Goal: Task Accomplishment & Management: Complete application form

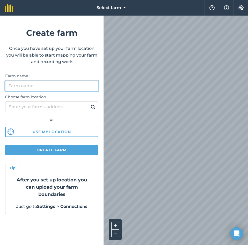
click at [45, 88] on input "Farm name" at bounding box center [51, 85] width 93 height 11
type input "Home"
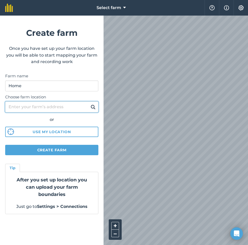
click at [70, 106] on input "Choose farm location" at bounding box center [51, 106] width 93 height 11
type input "aghabullogue"
click at [89, 103] on button at bounding box center [93, 106] width 8 height 7
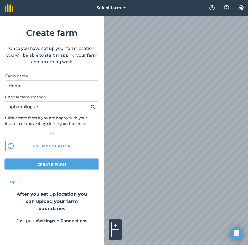
click at [59, 161] on button "Create farm" at bounding box center [51, 164] width 93 height 10
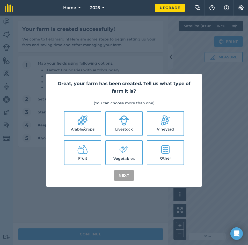
click at [120, 130] on label "Livestock" at bounding box center [124, 123] width 36 height 24
checkbox input "true"
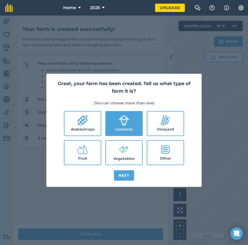
click at [128, 180] on div "Great, your farm has been created. Tell us what type of farm it is? (You can ch…" at bounding box center [123, 130] width 155 height 113
click at [128, 178] on button "Next" at bounding box center [124, 175] width 20 height 10
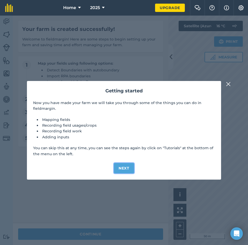
click at [120, 167] on button "Next" at bounding box center [124, 168] width 20 height 10
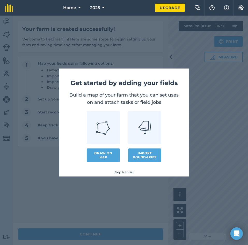
click at [125, 172] on link "Skip tutorial" at bounding box center [124, 172] width 113 height 4
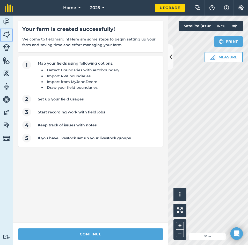
click at [8, 38] on img at bounding box center [6, 35] width 7 height 8
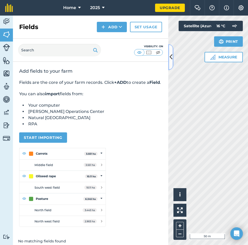
click at [172, 61] on icon at bounding box center [171, 56] width 3 height 9
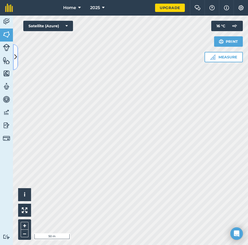
click at [15, 59] on icon at bounding box center [15, 56] width 3 height 9
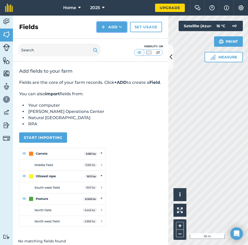
click at [102, 25] on img at bounding box center [104, 27] width 4 height 6
click at [119, 41] on link "Draw" at bounding box center [112, 38] width 28 height 11
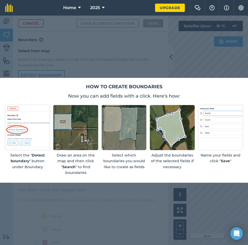
click at [240, 91] on div "How to create boundaries Now you can add fields with a click. Here's how: Selec…" at bounding box center [124, 130] width 249 height 105
click at [0, 171] on div "How to create boundaries Now you can add fields with a click. Here's how: Selec…" at bounding box center [124, 130] width 249 height 105
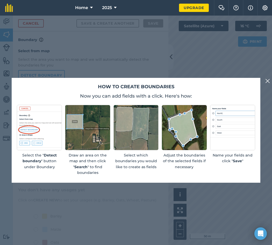
click at [248, 81] on img at bounding box center [267, 81] width 5 height 6
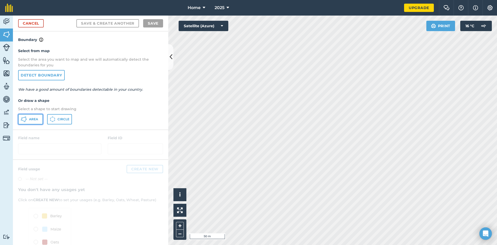
click at [29, 117] on span "Area" at bounding box center [33, 119] width 9 height 4
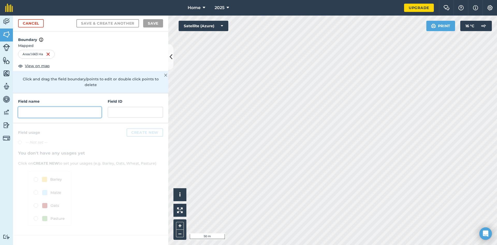
click at [48, 107] on input "text" at bounding box center [59, 112] width 83 height 11
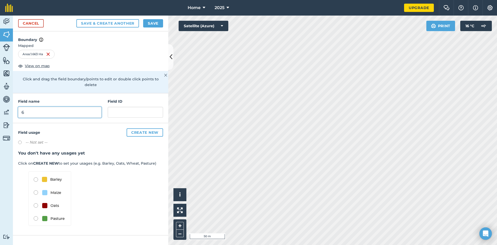
type input "6"
click at [102, 24] on button "Save & Create Another" at bounding box center [107, 23] width 63 height 8
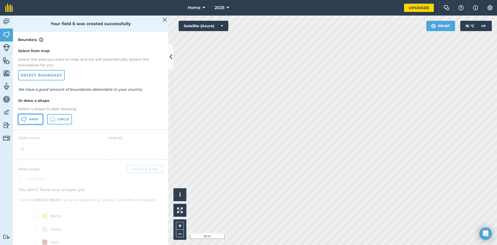
click at [36, 119] on span "Area" at bounding box center [33, 119] width 9 height 4
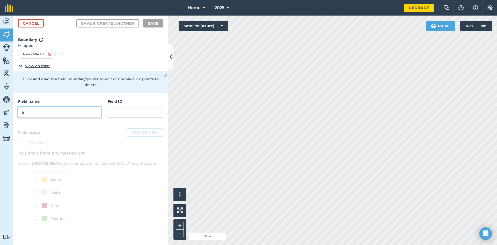
click at [31, 107] on input "6" at bounding box center [59, 112] width 83 height 11
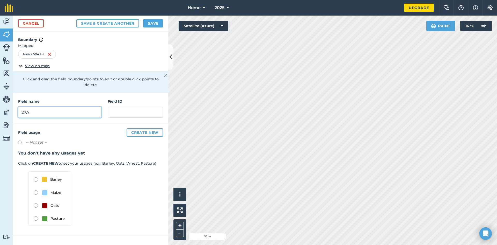
type input "27A"
click at [121, 24] on button "Save & Create Another" at bounding box center [107, 23] width 63 height 8
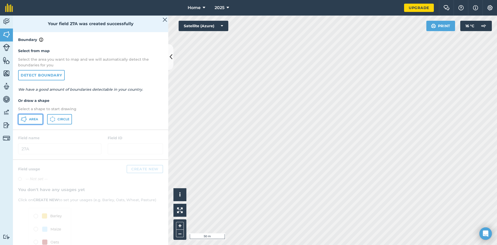
click at [27, 119] on icon at bounding box center [26, 118] width 1 height 1
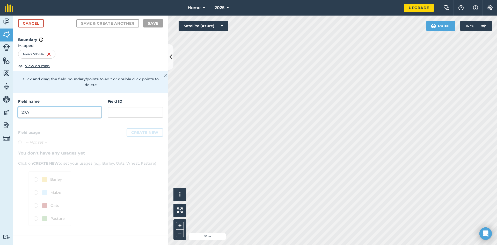
click at [31, 109] on input "27A" at bounding box center [59, 112] width 83 height 11
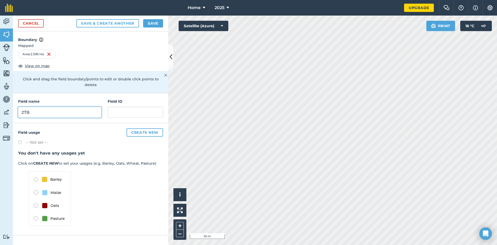
type input "27B"
click at [94, 26] on button "Save & Create Another" at bounding box center [107, 23] width 63 height 8
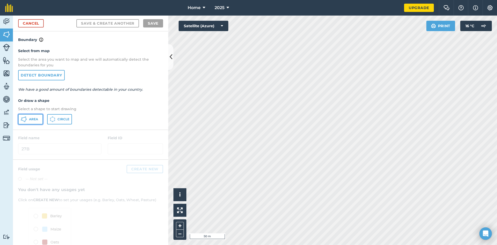
click at [32, 117] on button "Area" at bounding box center [30, 119] width 25 height 10
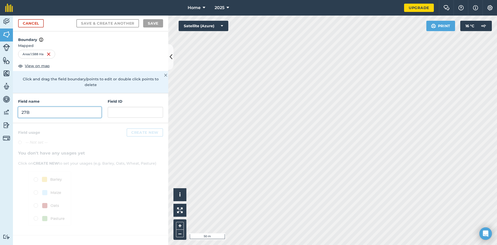
click at [48, 107] on input "27B" at bounding box center [59, 112] width 83 height 11
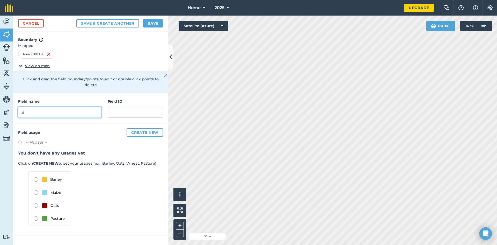
type input "3"
click at [121, 27] on button "Save & Create Another" at bounding box center [107, 23] width 63 height 8
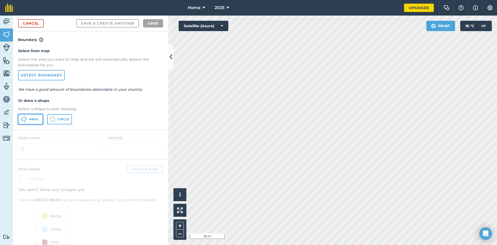
click at [37, 121] on span "Area" at bounding box center [33, 119] width 9 height 4
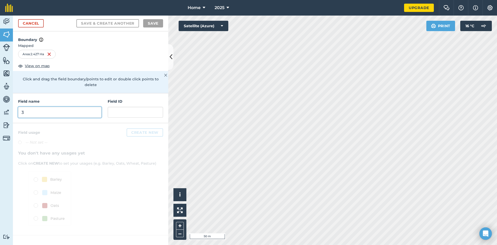
click at [53, 108] on input "3" at bounding box center [59, 112] width 83 height 11
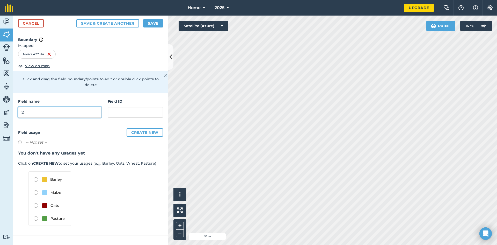
type input "2"
click at [95, 20] on button "Save & Create Another" at bounding box center [107, 23] width 63 height 8
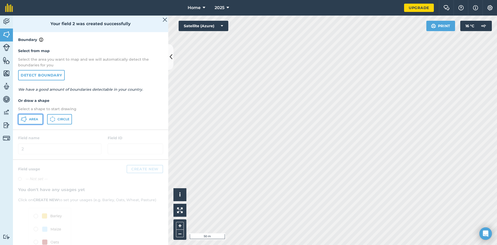
click at [25, 123] on button "Area" at bounding box center [30, 119] width 25 height 10
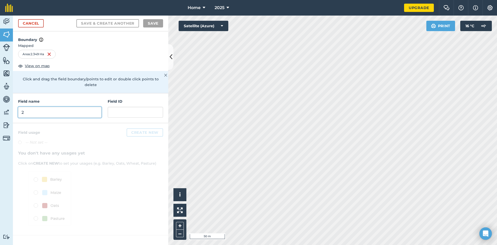
click at [83, 109] on input "2" at bounding box center [59, 112] width 83 height 11
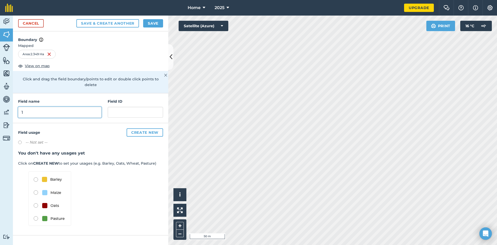
type input "1"
click at [113, 23] on button "Save & Create Another" at bounding box center [107, 23] width 63 height 8
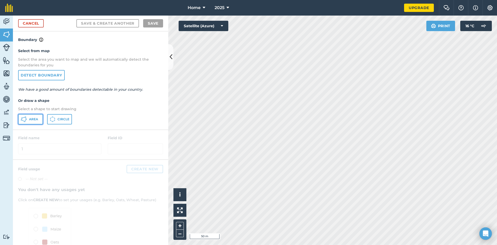
click at [36, 117] on span "Area" at bounding box center [33, 119] width 9 height 4
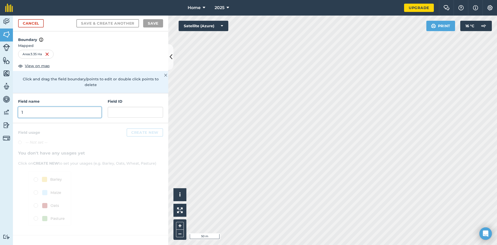
click at [36, 109] on input "1" at bounding box center [59, 112] width 83 height 11
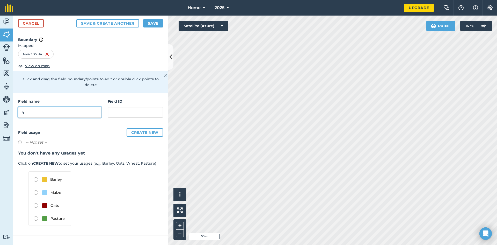
type input "4"
click at [89, 25] on button "Save & Create Another" at bounding box center [107, 23] width 63 height 8
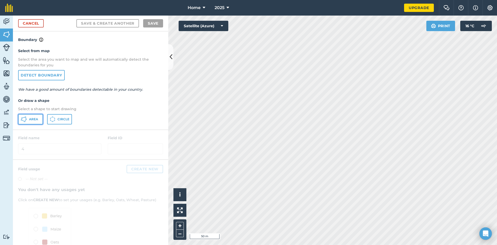
click at [30, 118] on span "Area" at bounding box center [33, 119] width 9 height 4
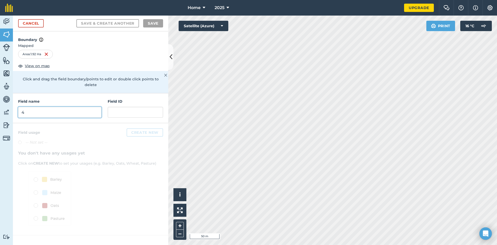
click at [93, 107] on input "4" at bounding box center [59, 112] width 83 height 11
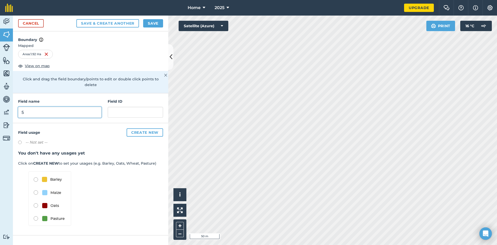
type input "5"
click at [137, 25] on button "Save & Create Another" at bounding box center [107, 23] width 63 height 8
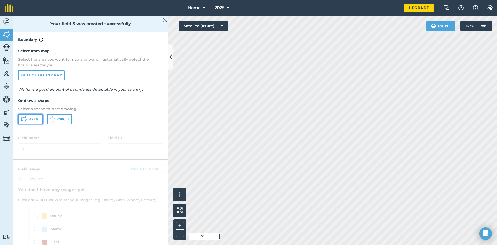
click at [27, 117] on button "Area" at bounding box center [30, 119] width 25 height 10
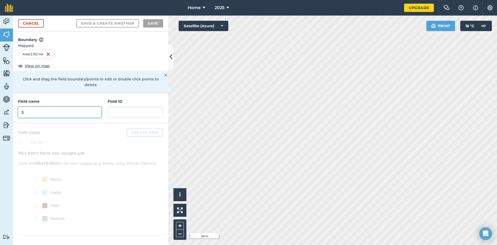
click at [31, 107] on input "5" at bounding box center [59, 112] width 83 height 11
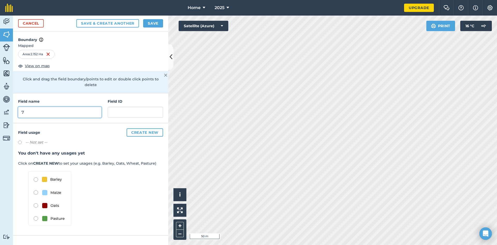
type input "7"
click at [90, 23] on button "Save & Create Another" at bounding box center [107, 23] width 63 height 8
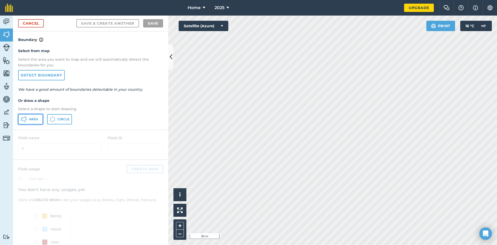
click at [35, 118] on span "Area" at bounding box center [33, 119] width 9 height 4
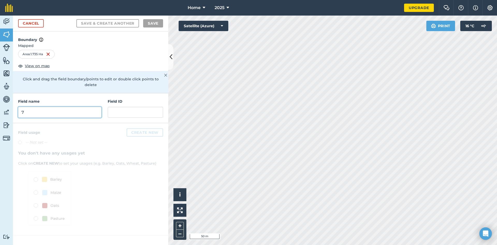
click at [91, 111] on input "7" at bounding box center [59, 112] width 83 height 11
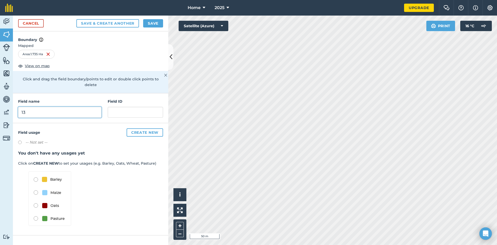
type input "13"
click at [98, 22] on button "Save & Create Another" at bounding box center [107, 23] width 63 height 8
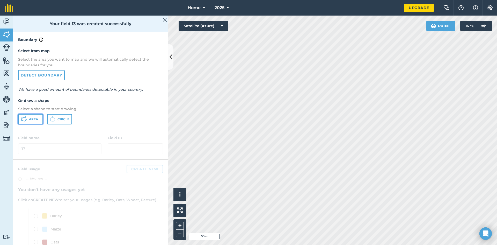
click at [30, 116] on button "Area" at bounding box center [30, 119] width 25 height 10
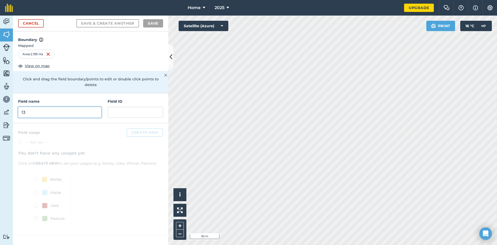
click at [59, 107] on input "13" at bounding box center [59, 112] width 83 height 11
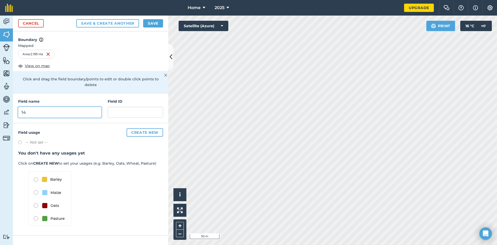
type input "14"
click at [95, 19] on button "Save & Create Another" at bounding box center [107, 23] width 63 height 8
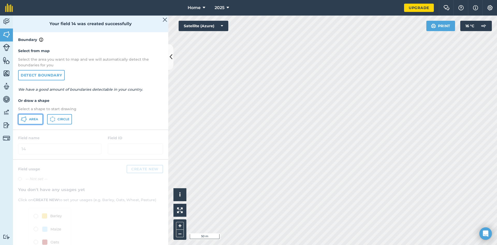
click at [26, 120] on icon at bounding box center [26, 118] width 1 height 1
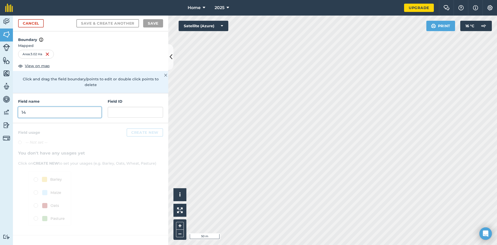
click at [84, 108] on input "14" at bounding box center [59, 112] width 83 height 11
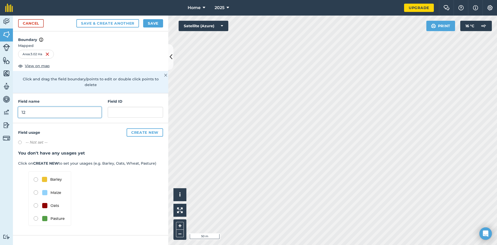
type input "12"
click at [84, 25] on button "Save & Create Another" at bounding box center [107, 23] width 63 height 8
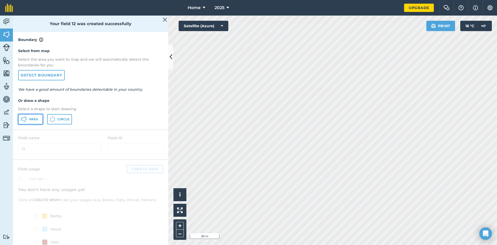
click at [37, 123] on button "Area" at bounding box center [30, 119] width 25 height 10
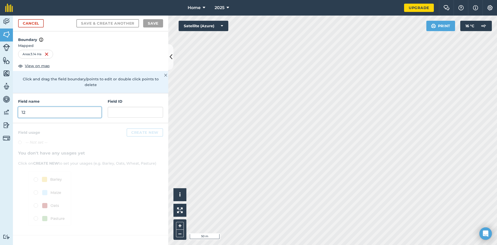
click at [91, 107] on input "12" at bounding box center [59, 112] width 83 height 11
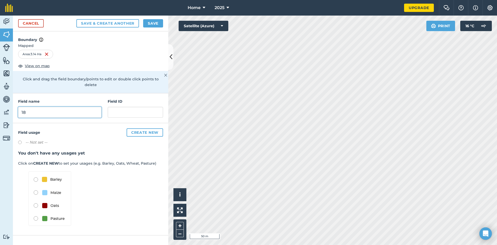
type input "18"
click at [118, 26] on button "Save & Create Another" at bounding box center [107, 23] width 63 height 8
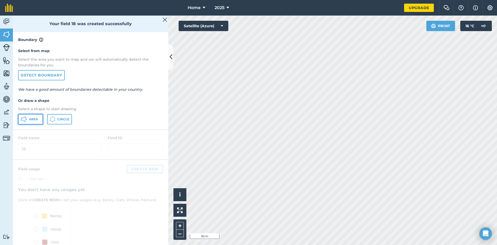
click at [39, 119] on button "Area" at bounding box center [30, 119] width 25 height 10
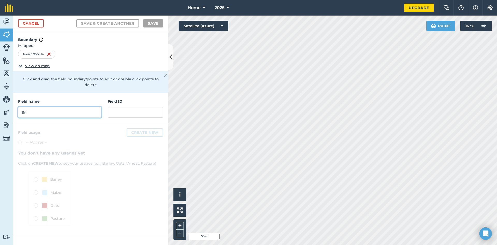
click at [28, 107] on input "18" at bounding box center [59, 112] width 83 height 11
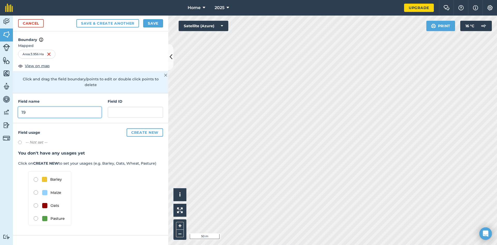
type input "19"
click at [88, 26] on button "Save & Create Another" at bounding box center [107, 23] width 63 height 8
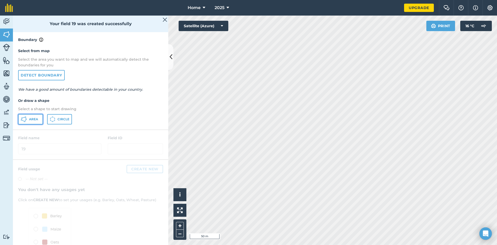
click at [34, 119] on span "Area" at bounding box center [33, 119] width 9 height 4
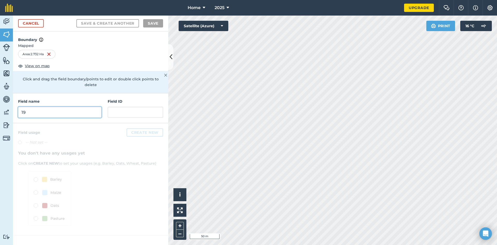
click at [52, 107] on input "19" at bounding box center [59, 112] width 83 height 11
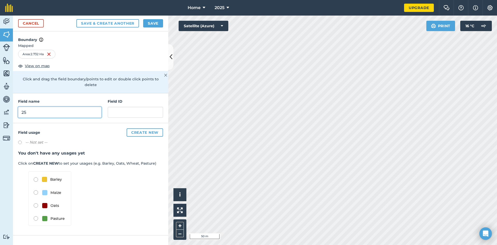
type input "25"
click at [85, 26] on button "Save & Create Another" at bounding box center [107, 23] width 63 height 8
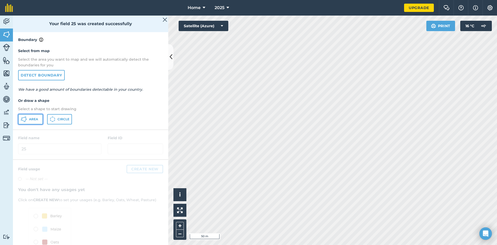
click at [36, 116] on button "Area" at bounding box center [30, 119] width 25 height 10
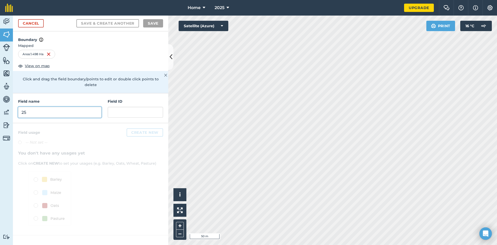
click at [46, 107] on input "25" at bounding box center [59, 112] width 83 height 11
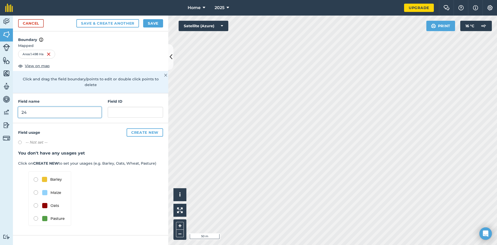
type input "24"
click at [119, 18] on div "Cancel Save & Create Another Save" at bounding box center [90, 24] width 155 height 16
click at [118, 24] on button "Save & Create Another" at bounding box center [107, 23] width 63 height 8
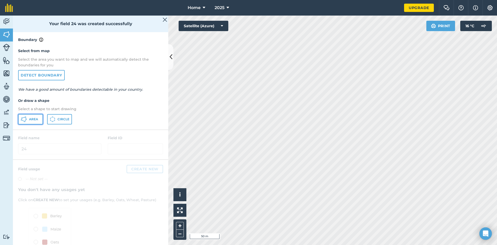
click at [25, 116] on icon at bounding box center [24, 119] width 6 height 6
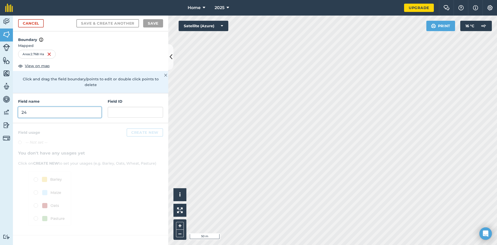
click at [63, 107] on input "24" at bounding box center [59, 112] width 83 height 11
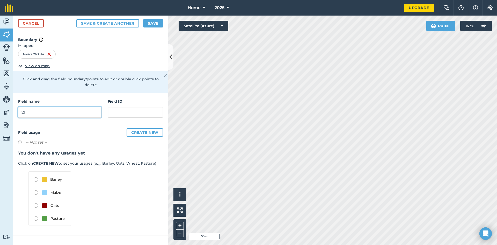
type input "21"
click at [125, 22] on button "Save & Create Another" at bounding box center [107, 23] width 63 height 8
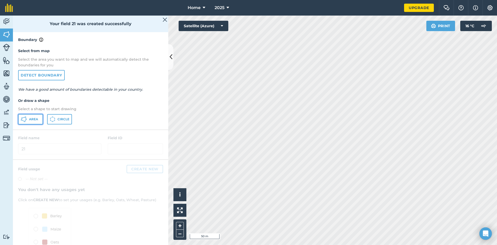
click at [24, 122] on icon at bounding box center [24, 119] width 6 height 6
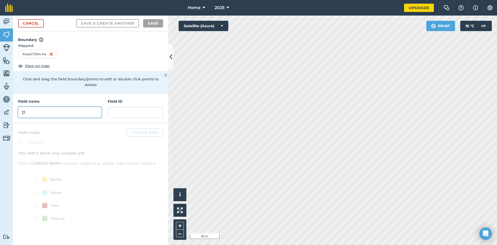
click at [69, 110] on input "21" at bounding box center [59, 112] width 83 height 11
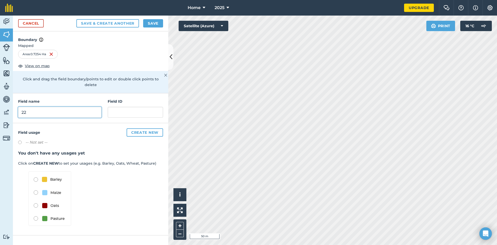
type input "22"
click at [118, 23] on button "Save & Create Another" at bounding box center [107, 23] width 63 height 8
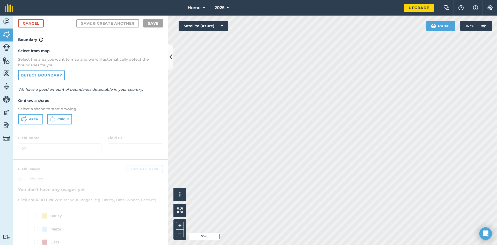
click at [25, 126] on div "Select from map Select the area you want to map and we will automatically detec…" at bounding box center [90, 86] width 155 height 87
click at [29, 120] on span "Area" at bounding box center [33, 119] width 9 height 4
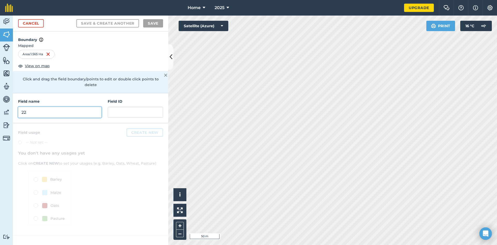
click at [72, 107] on input "22" at bounding box center [59, 112] width 83 height 11
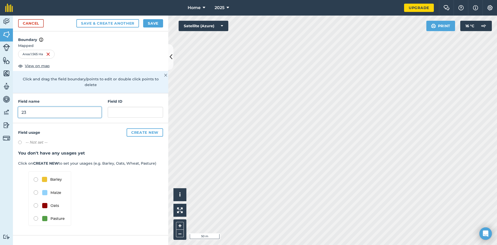
type input "23"
click at [89, 24] on button "Save & Create Another" at bounding box center [107, 23] width 63 height 8
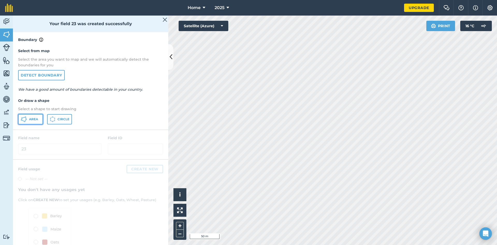
click at [40, 122] on button "Area" at bounding box center [30, 119] width 25 height 10
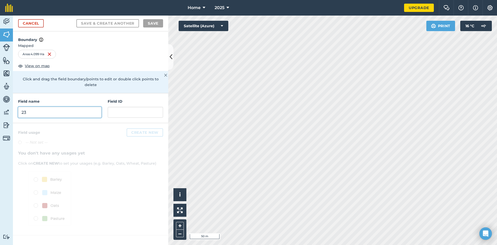
click at [99, 107] on input "23" at bounding box center [59, 112] width 83 height 11
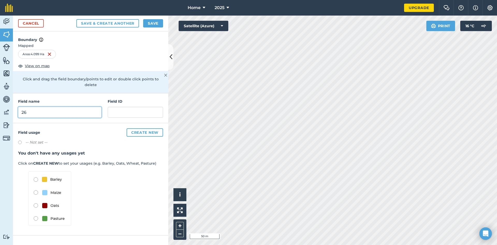
type input "26"
click at [119, 22] on button "Save & Create Another" at bounding box center [107, 23] width 63 height 8
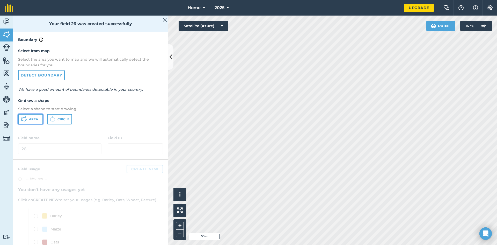
click at [33, 121] on button "Area" at bounding box center [30, 119] width 25 height 10
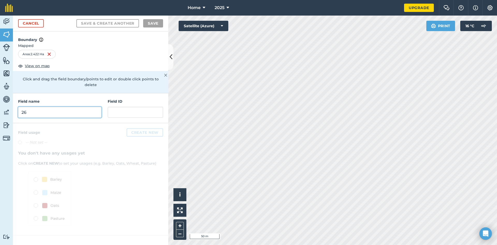
click at [77, 108] on input "26" at bounding box center [59, 112] width 83 height 11
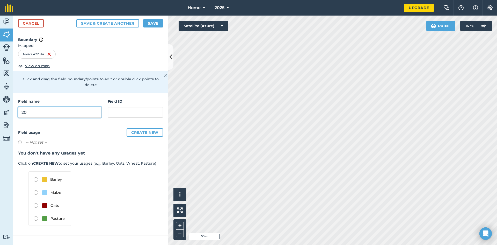
type input "20"
click at [112, 23] on button "Save & Create Another" at bounding box center [107, 23] width 63 height 8
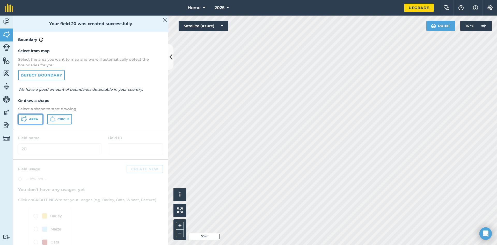
click at [31, 117] on span "Area" at bounding box center [33, 119] width 9 height 4
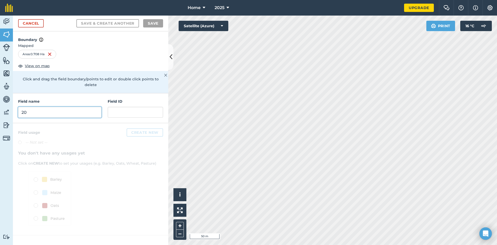
click at [95, 107] on input "20" at bounding box center [59, 112] width 83 height 11
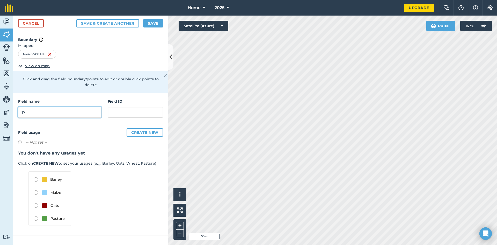
type input "17"
click at [120, 26] on button "Save & Create Another" at bounding box center [107, 23] width 63 height 8
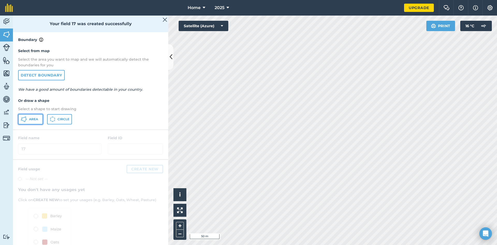
click at [30, 115] on button "Area" at bounding box center [30, 119] width 25 height 10
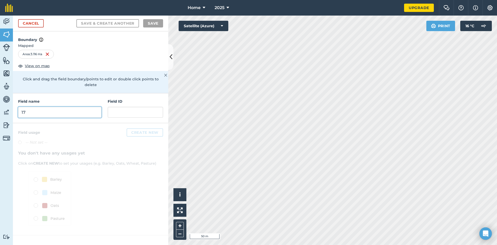
click at [74, 107] on input "17" at bounding box center [59, 112] width 83 height 11
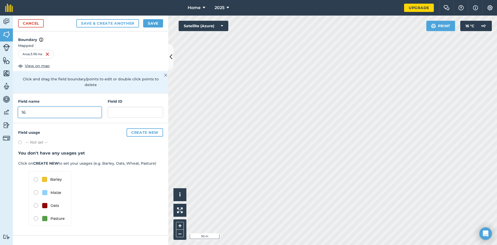
type input "16"
click at [124, 26] on button "Save & Create Another" at bounding box center [107, 23] width 63 height 8
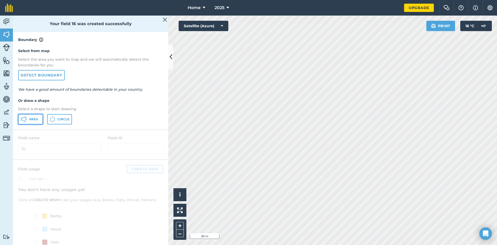
click at [40, 116] on button "Area" at bounding box center [30, 119] width 25 height 10
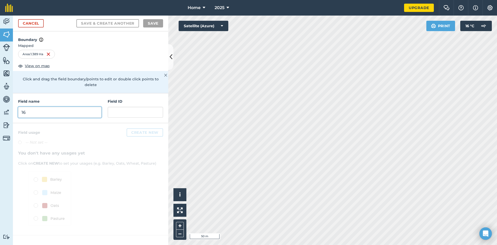
click at [88, 111] on input "16" at bounding box center [59, 112] width 83 height 11
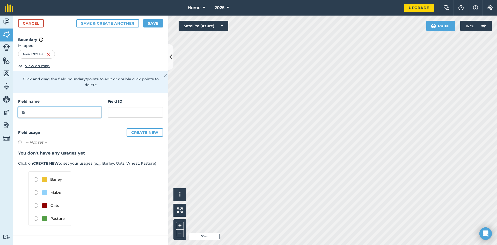
type input "15"
click at [121, 26] on button "Save & Create Another" at bounding box center [107, 23] width 63 height 8
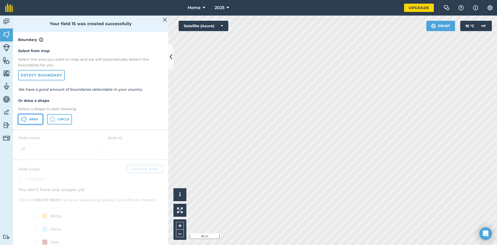
click at [37, 117] on span "Area" at bounding box center [33, 119] width 9 height 4
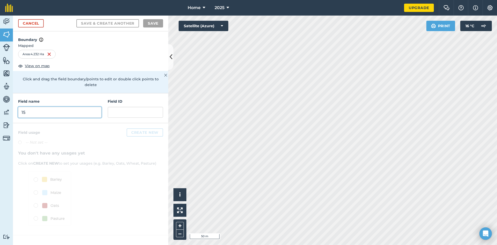
click at [49, 107] on input "15" at bounding box center [59, 112] width 83 height 11
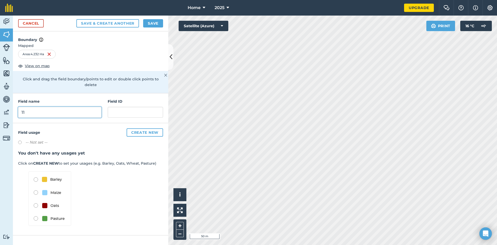
type input "11"
click at [111, 23] on button "Save & Create Another" at bounding box center [107, 23] width 63 height 8
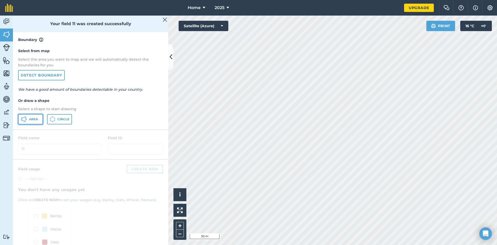
click at [31, 118] on span "Area" at bounding box center [33, 119] width 9 height 4
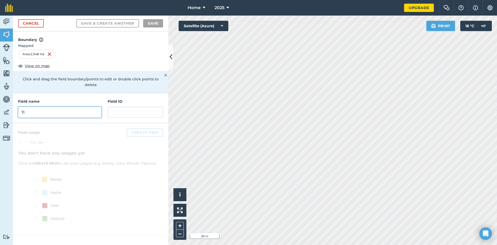
click at [77, 107] on input "11" at bounding box center [59, 112] width 83 height 11
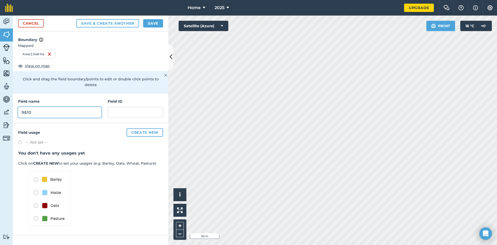
type input "9&10"
click at [96, 23] on button "Save & Create Another" at bounding box center [107, 23] width 63 height 8
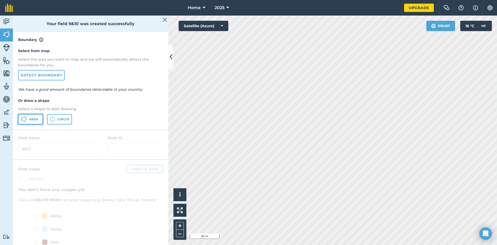
click at [28, 116] on button "Area" at bounding box center [30, 119] width 25 height 10
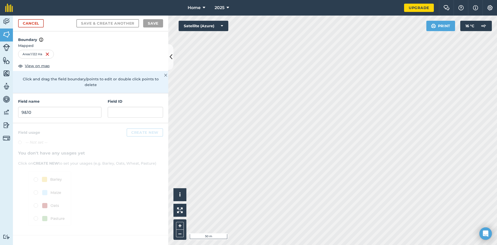
click at [89, 115] on div "Field name 9&10 Field ID" at bounding box center [90, 108] width 155 height 30
click at [88, 110] on input "9&10" at bounding box center [59, 112] width 83 height 11
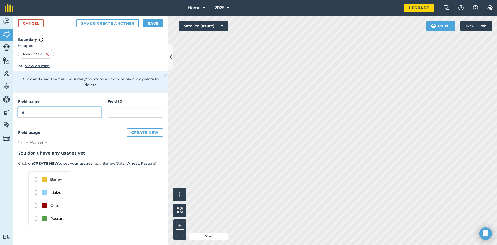
type input "8"
click at [150, 23] on button "Save" at bounding box center [153, 23] width 20 height 8
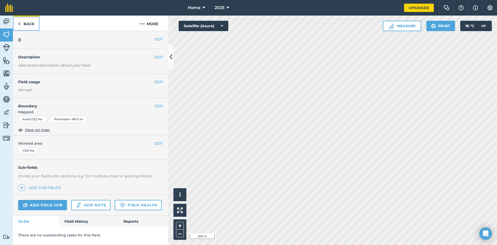
click at [17, 23] on link "Back" at bounding box center [26, 23] width 27 height 15
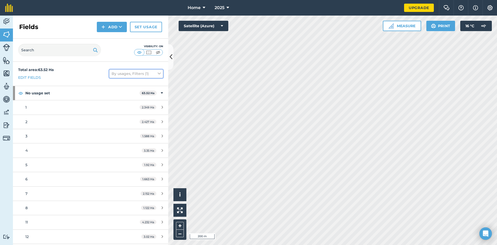
click at [153, 73] on button "By usages, Filters (1)" at bounding box center [136, 73] width 54 height 8
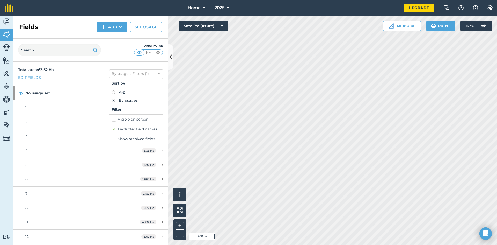
click at [116, 131] on label "Declutter field names" at bounding box center [136, 128] width 49 height 5
click at [115, 130] on input "Declutter field names" at bounding box center [113, 127] width 3 height 3
checkbox input "false"
click at [171, 56] on icon at bounding box center [171, 56] width 3 height 9
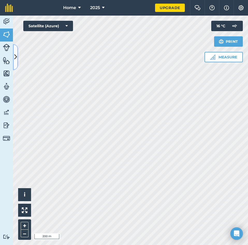
click at [14, 57] on icon at bounding box center [15, 56] width 3 height 9
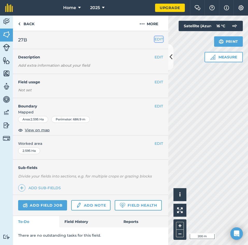
click at [160, 41] on button "EDIT" at bounding box center [159, 39] width 9 height 6
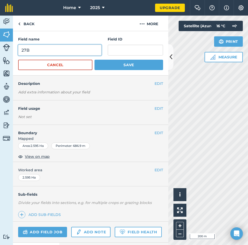
click at [49, 51] on input "27B" at bounding box center [59, 50] width 83 height 11
type input "28"
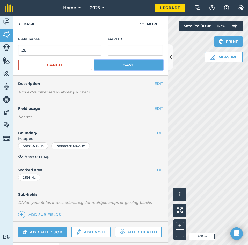
click at [117, 63] on button "Save" at bounding box center [129, 65] width 69 height 10
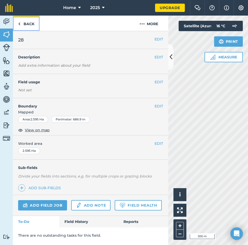
click at [19, 18] on link "Back" at bounding box center [26, 23] width 27 height 15
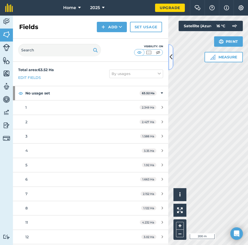
click at [169, 57] on button at bounding box center [170, 57] width 5 height 26
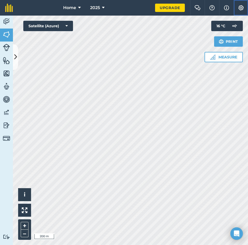
click at [241, 4] on button "Settings" at bounding box center [241, 8] width 15 height 16
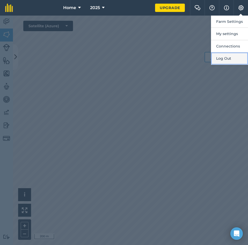
click at [229, 60] on button "Log Out" at bounding box center [229, 58] width 37 height 12
